Goal: Navigation & Orientation: Find specific page/section

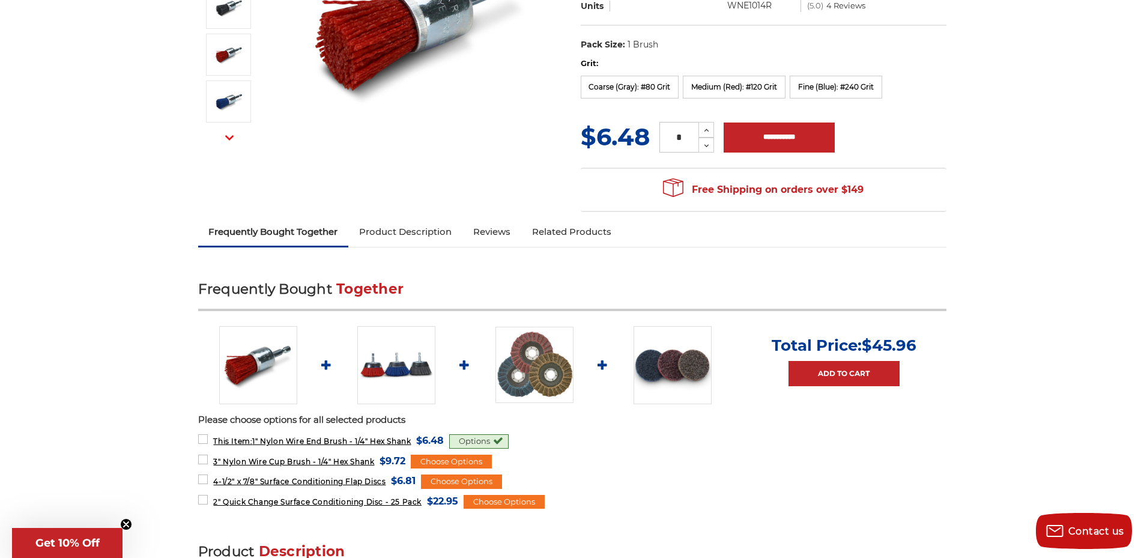
scroll to position [300, 0]
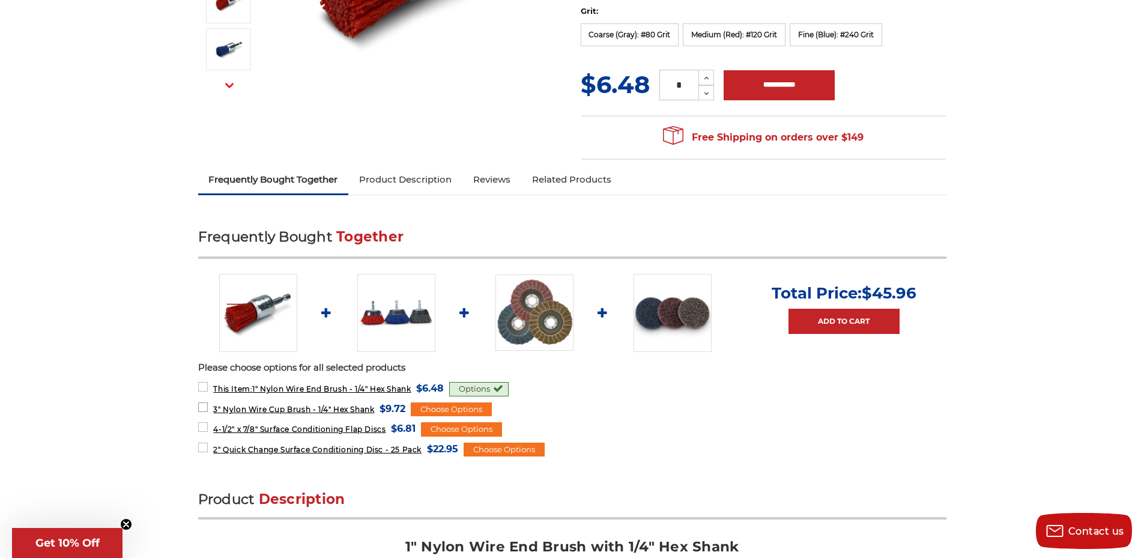
click at [367, 408] on span "3" Nylon Wire Cup Brush - 1/4" Hex Shank" at bounding box center [293, 409] width 161 height 9
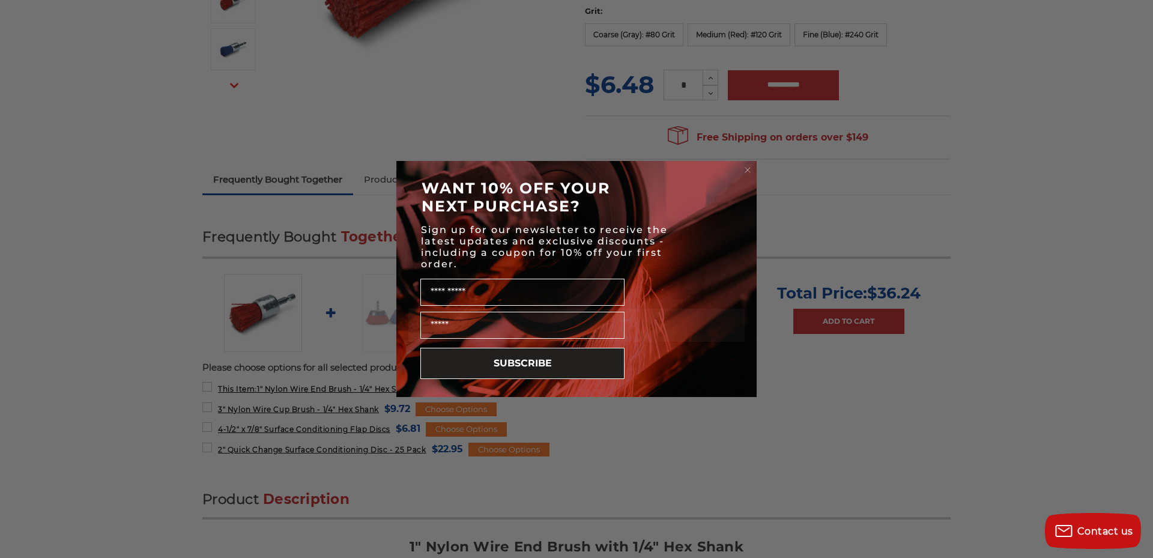
click at [750, 169] on circle "Close dialog" at bounding box center [747, 170] width 11 height 11
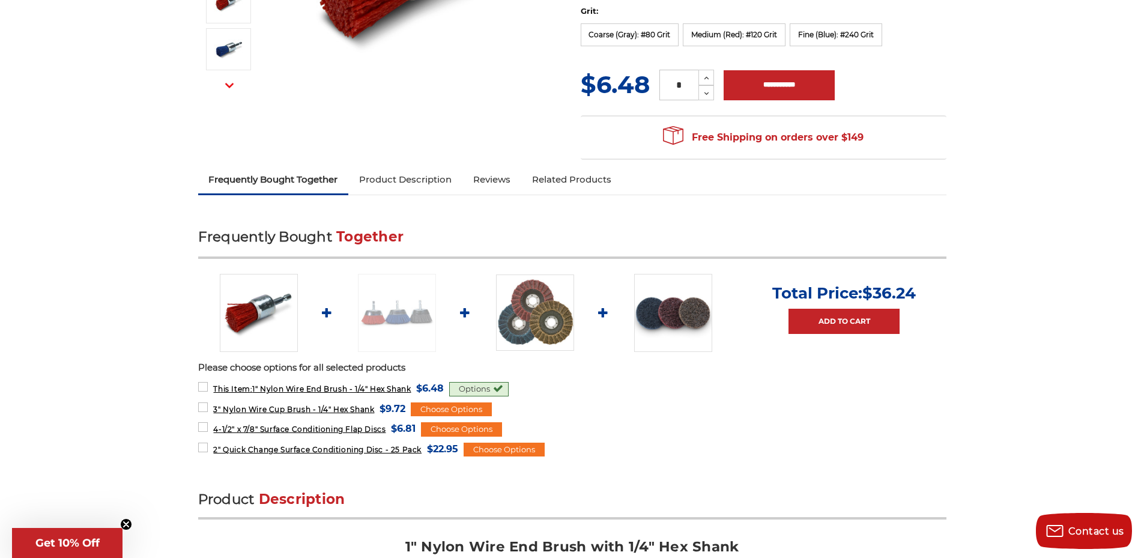
click at [395, 317] on img at bounding box center [397, 313] width 78 height 78
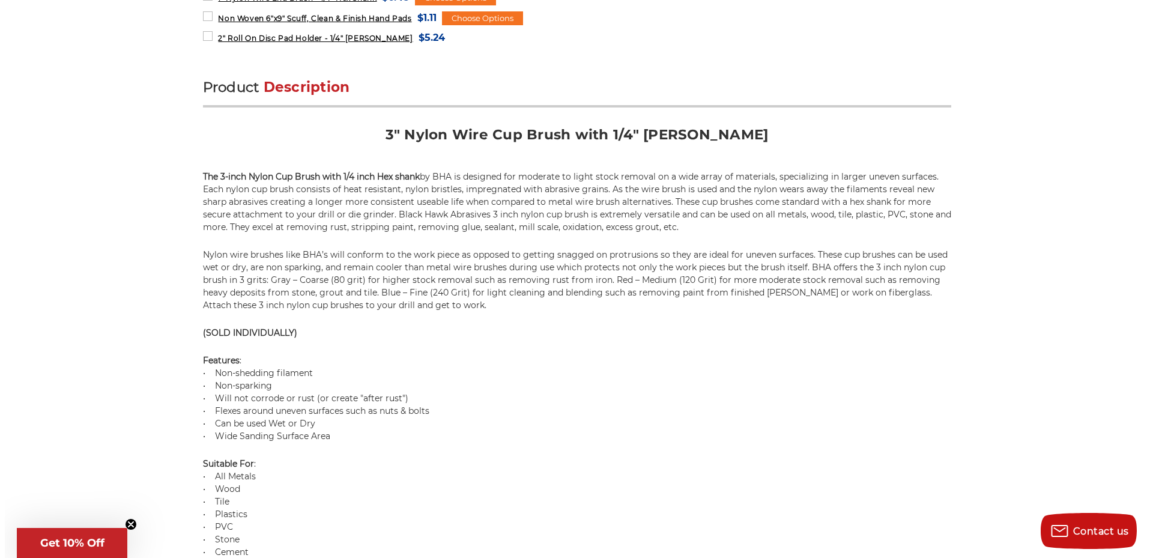
scroll to position [1201, 0]
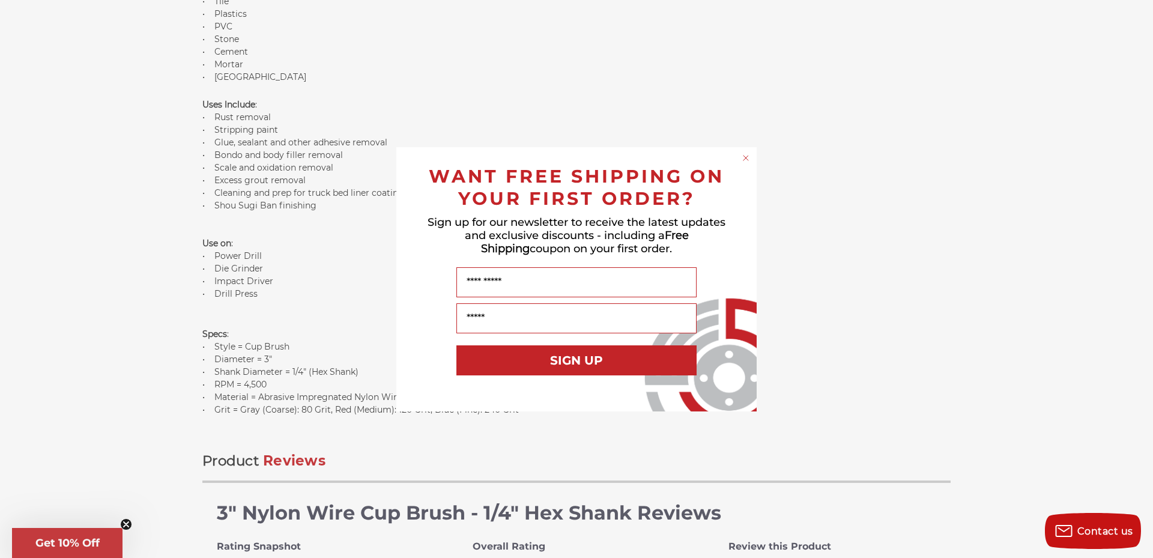
click at [747, 155] on circle "Close dialog" at bounding box center [746, 157] width 11 height 11
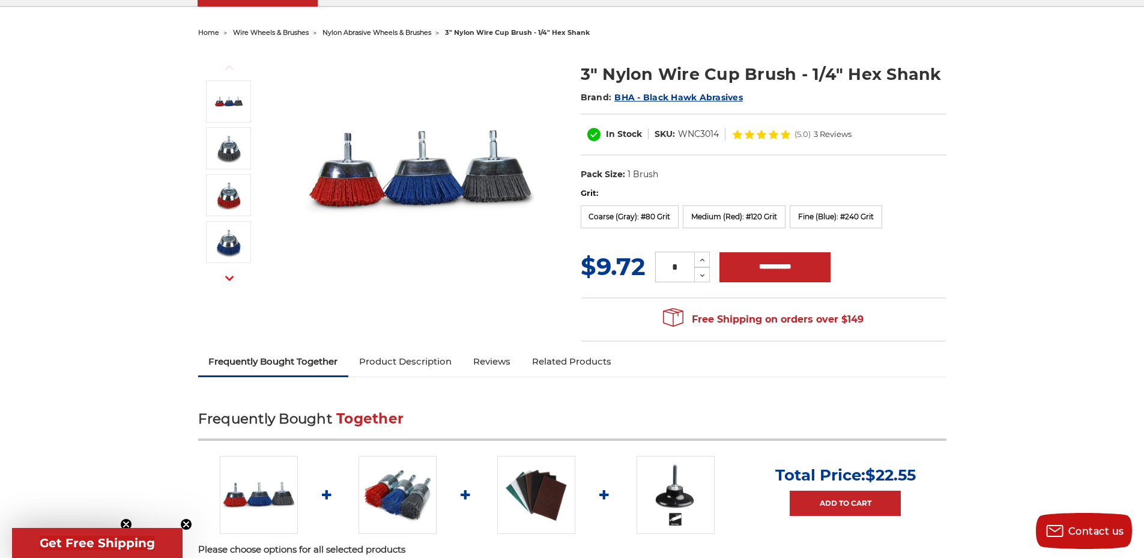
scroll to position [0, 0]
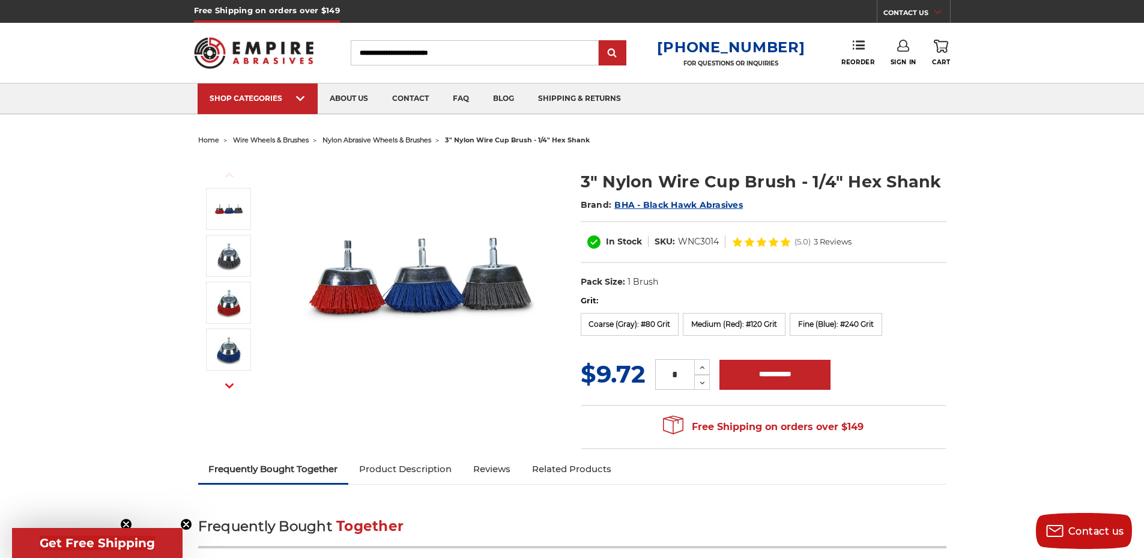
click at [293, 45] on img at bounding box center [254, 52] width 120 height 47
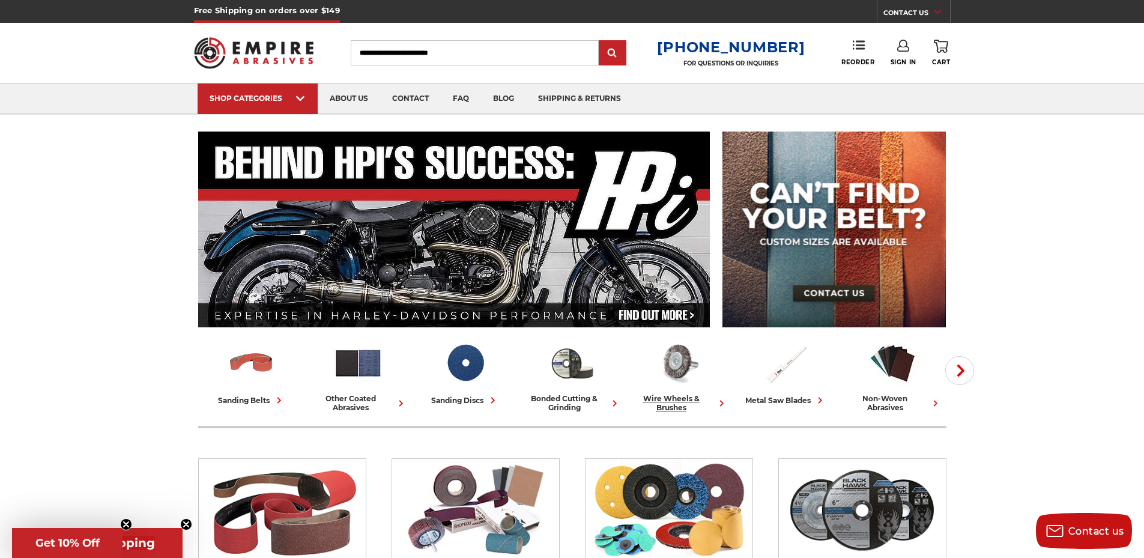
click at [668, 399] on div "wire wheels & brushes" at bounding box center [679, 403] width 97 height 18
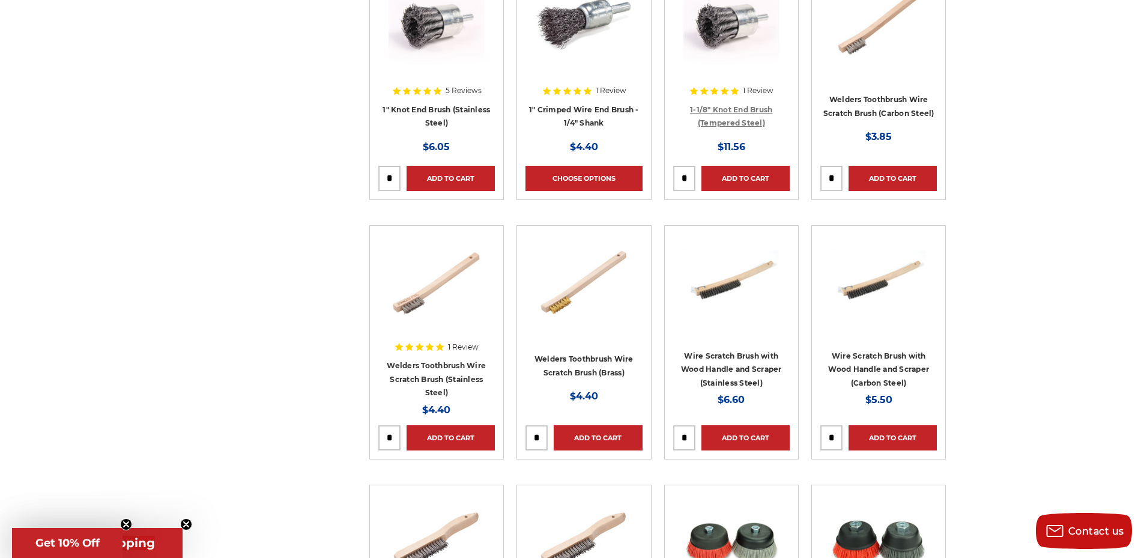
scroll to position [3003, 0]
